Goal: Consume media (video, audio): Consume media (video, audio)

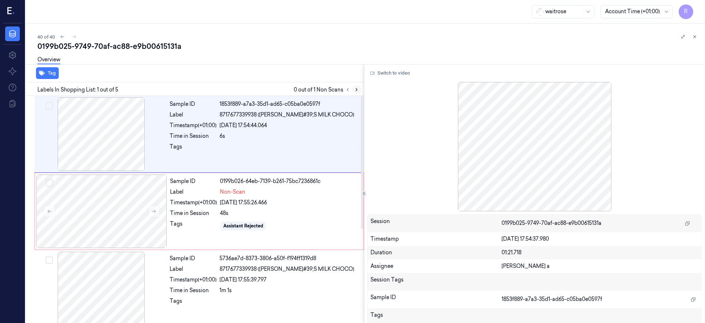
click at [359, 89] on icon at bounding box center [356, 89] width 5 height 5
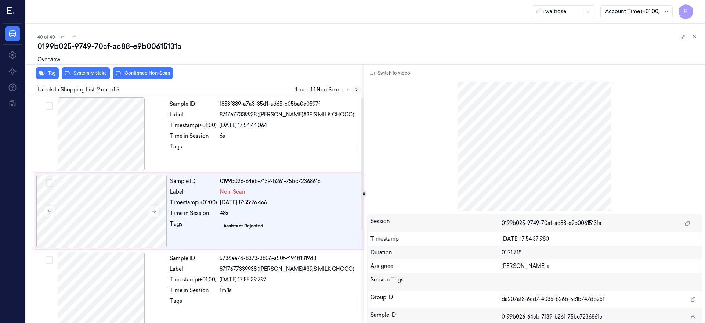
scroll to position [2, 0]
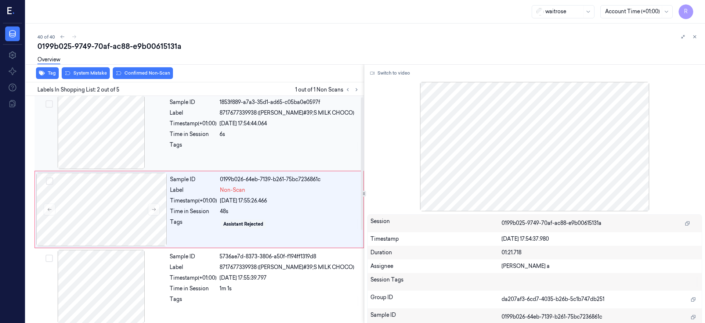
click at [103, 133] on div at bounding box center [101, 131] width 131 height 73
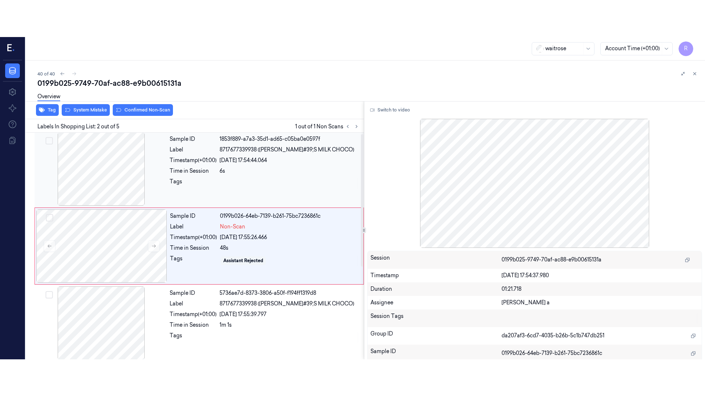
scroll to position [0, 0]
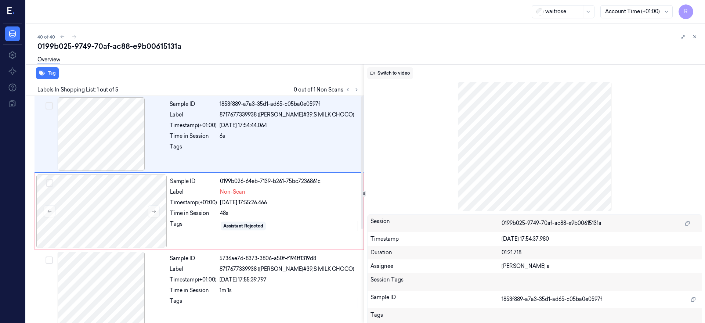
click at [406, 74] on button "Switch to video" at bounding box center [390, 73] width 46 height 12
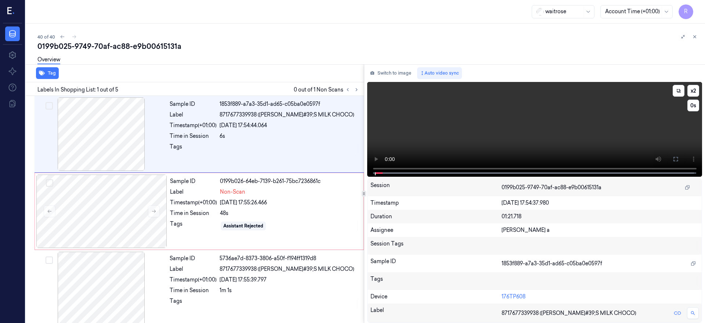
drag, startPoint x: 701, startPoint y: 157, endPoint x: 701, endPoint y: 213, distance: 55.8
click at [678, 157] on icon at bounding box center [675, 159] width 6 height 6
click at [678, 159] on icon at bounding box center [675, 159] width 6 height 6
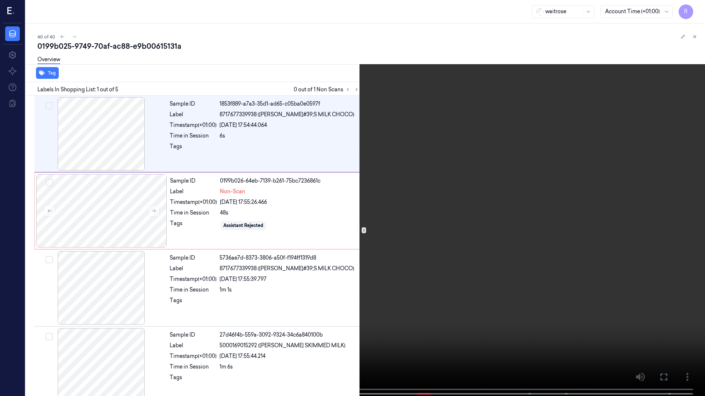
click at [175, 268] on video at bounding box center [352, 199] width 705 height 398
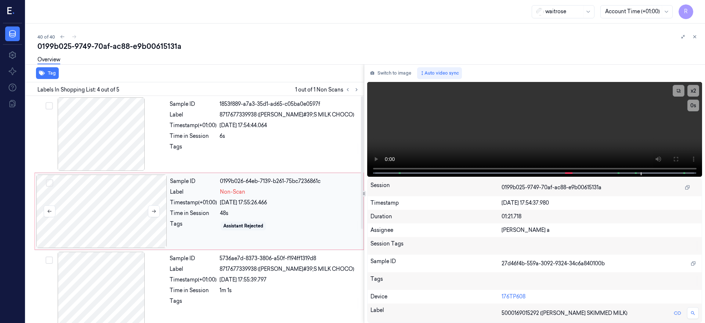
click at [110, 210] on div at bounding box center [101, 210] width 131 height 73
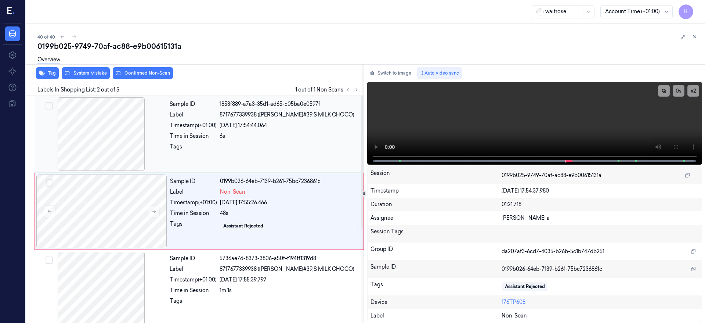
click at [112, 132] on div at bounding box center [101, 133] width 131 height 73
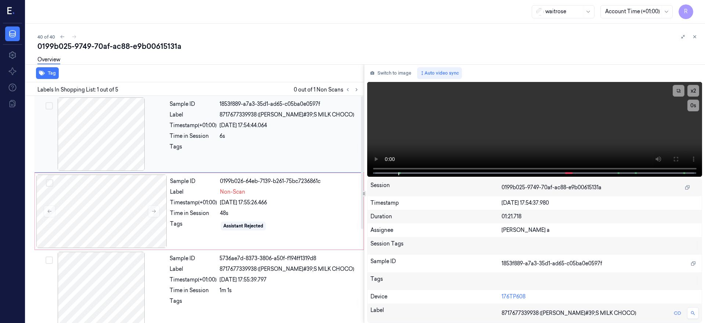
click at [123, 132] on div at bounding box center [101, 133] width 131 height 73
click at [678, 157] on icon at bounding box center [675, 159] width 6 height 6
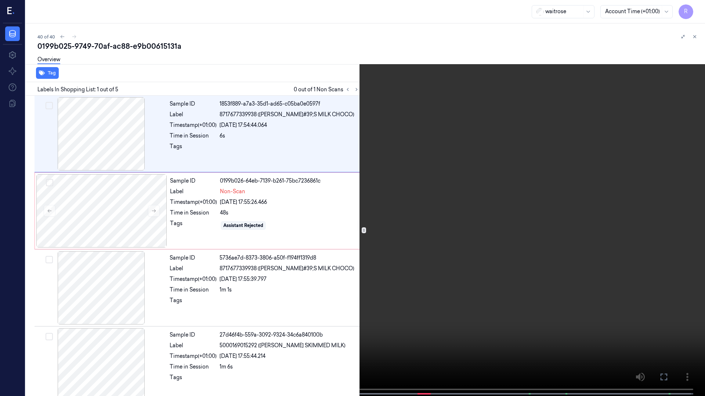
click at [341, 288] on video at bounding box center [352, 199] width 705 height 398
